Goal: Browse casually: Explore the website without a specific task or goal

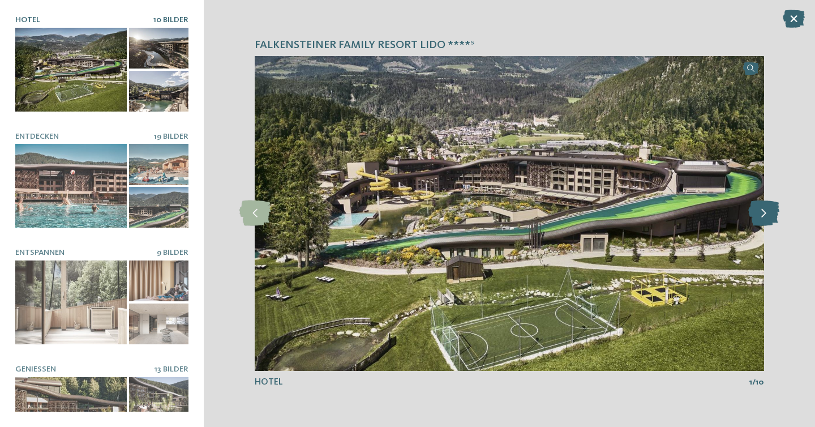
click at [770, 210] on icon at bounding box center [764, 212] width 31 height 25
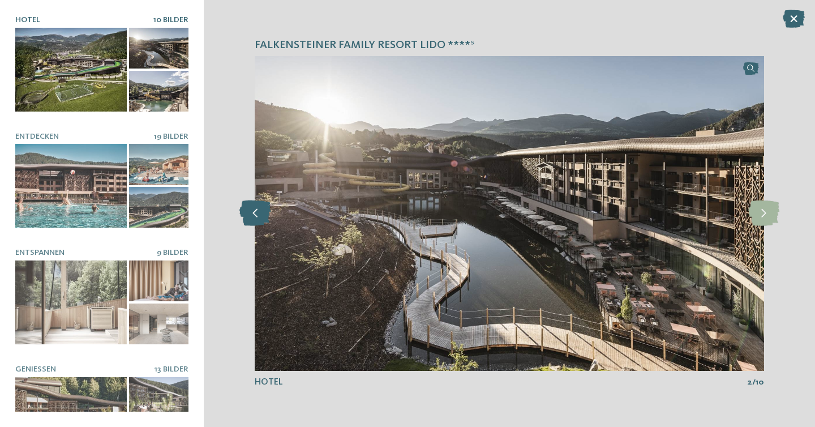
click at [259, 210] on icon at bounding box center [255, 212] width 31 height 25
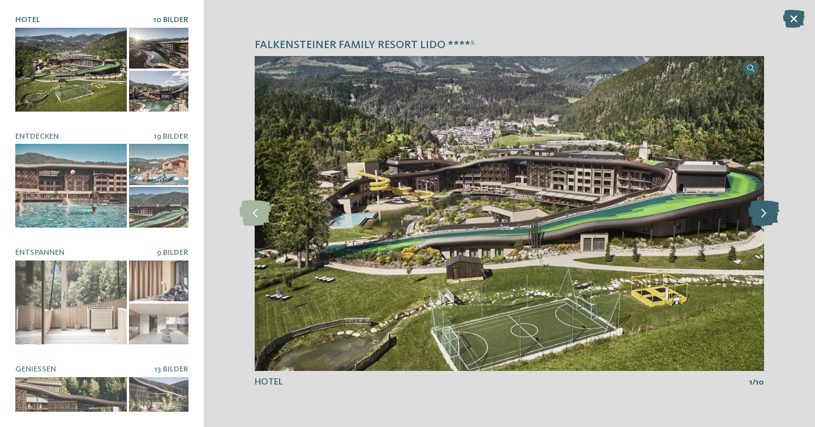
click at [766, 215] on icon at bounding box center [764, 212] width 31 height 25
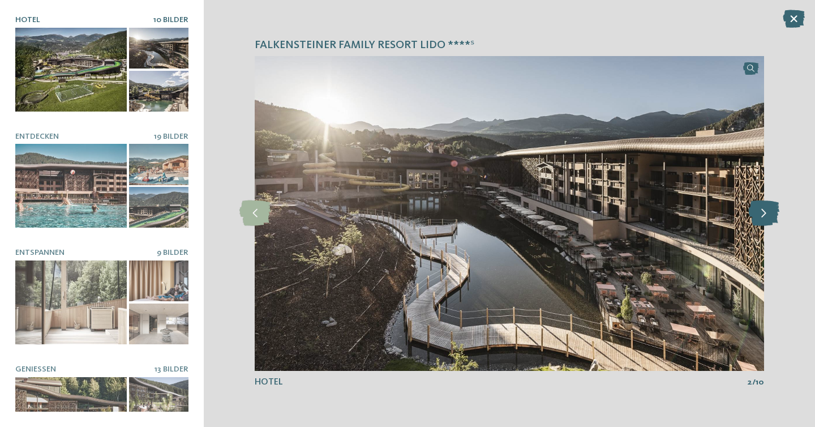
click at [766, 215] on icon at bounding box center [764, 212] width 31 height 25
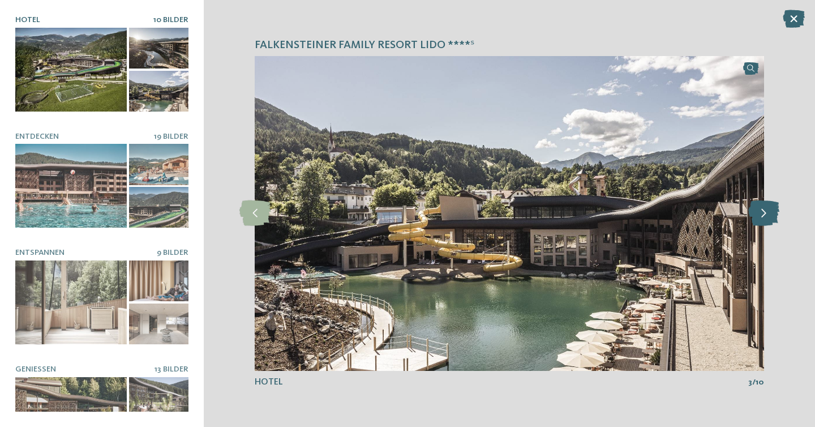
click at [766, 215] on icon at bounding box center [764, 212] width 31 height 25
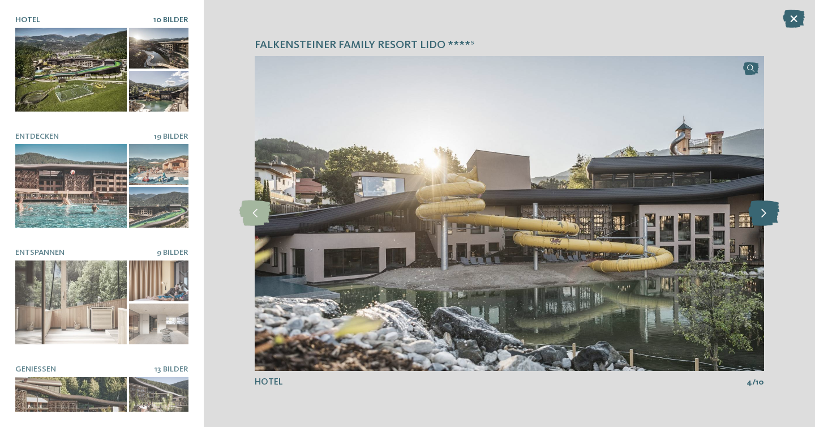
click at [766, 215] on icon at bounding box center [764, 212] width 31 height 25
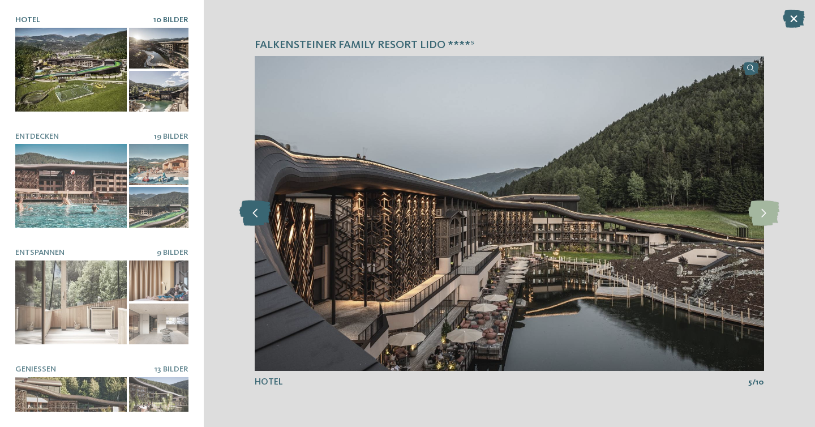
click at [251, 216] on icon at bounding box center [255, 212] width 31 height 25
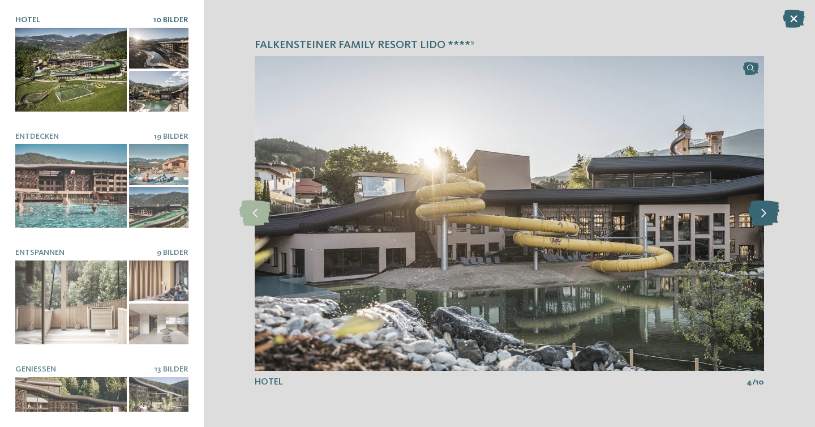
click at [767, 217] on icon at bounding box center [764, 212] width 31 height 25
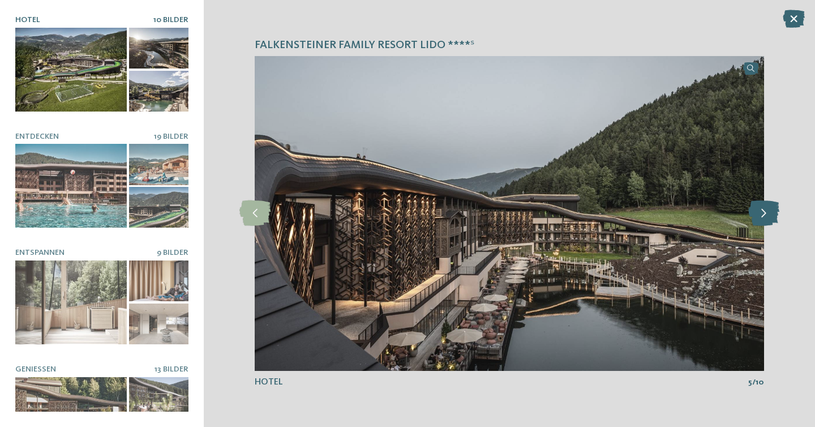
click at [767, 216] on icon at bounding box center [764, 212] width 31 height 25
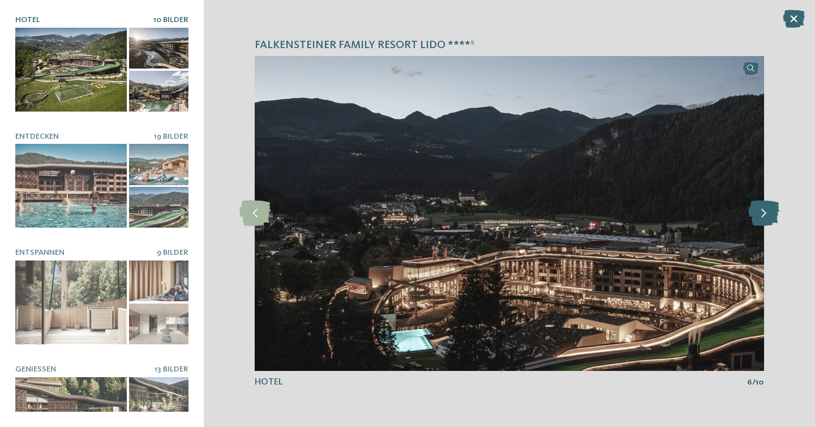
click at [767, 216] on icon at bounding box center [764, 212] width 31 height 25
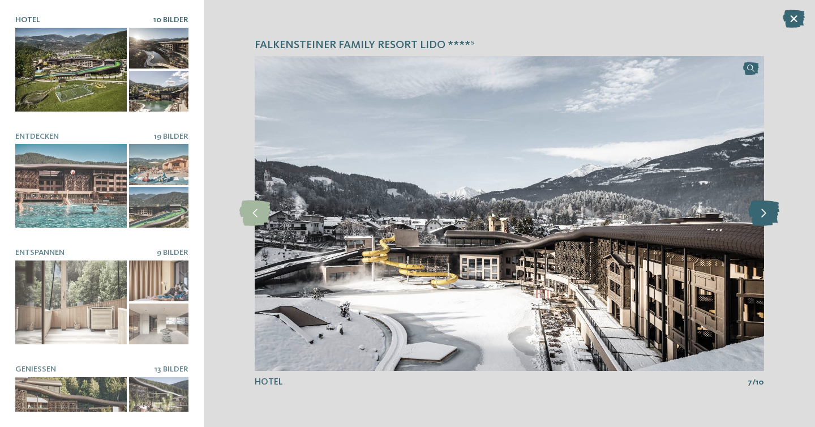
click at [767, 216] on icon at bounding box center [764, 212] width 31 height 25
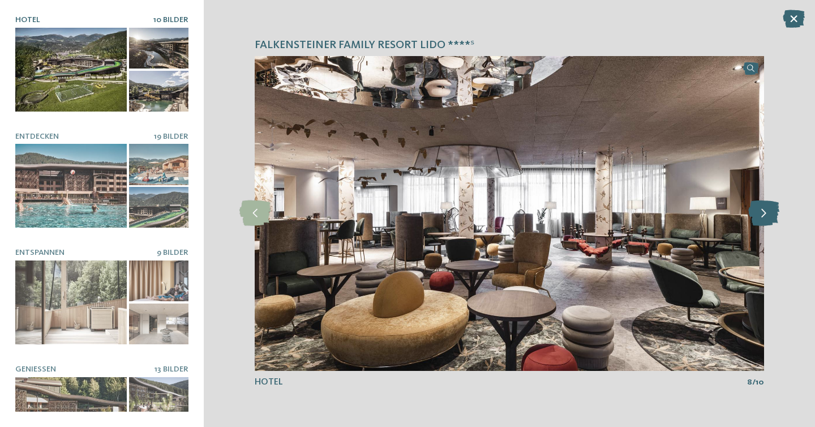
click at [767, 216] on icon at bounding box center [764, 212] width 31 height 25
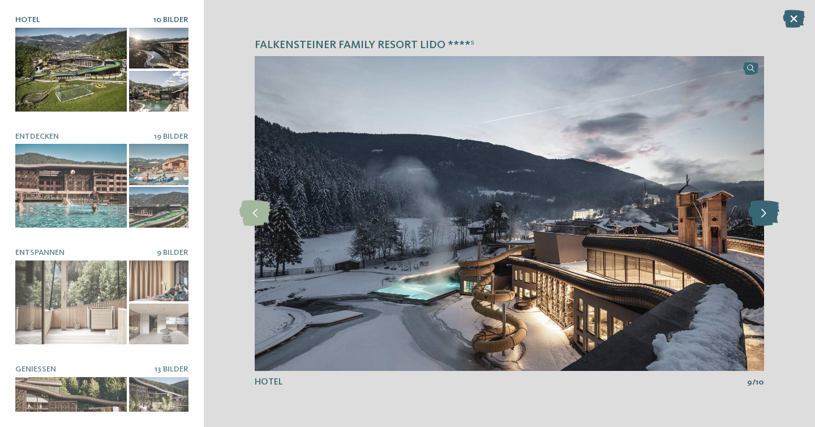
click at [767, 216] on icon at bounding box center [764, 212] width 31 height 25
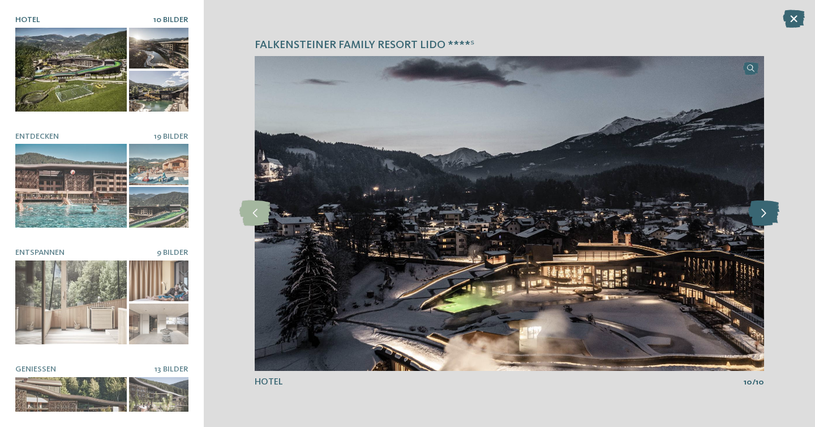
click at [767, 217] on icon at bounding box center [764, 212] width 31 height 25
